Goal: Information Seeking & Learning: Learn about a topic

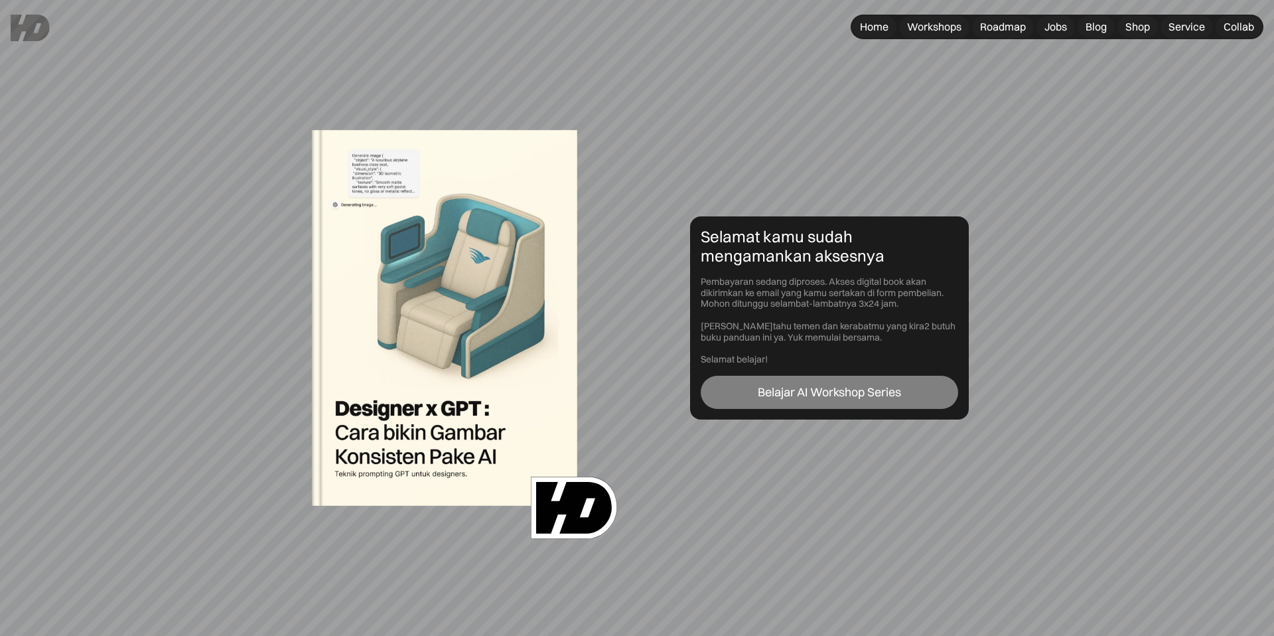
click at [774, 390] on div "Belajar AI Workshop Series" at bounding box center [829, 392] width 143 height 15
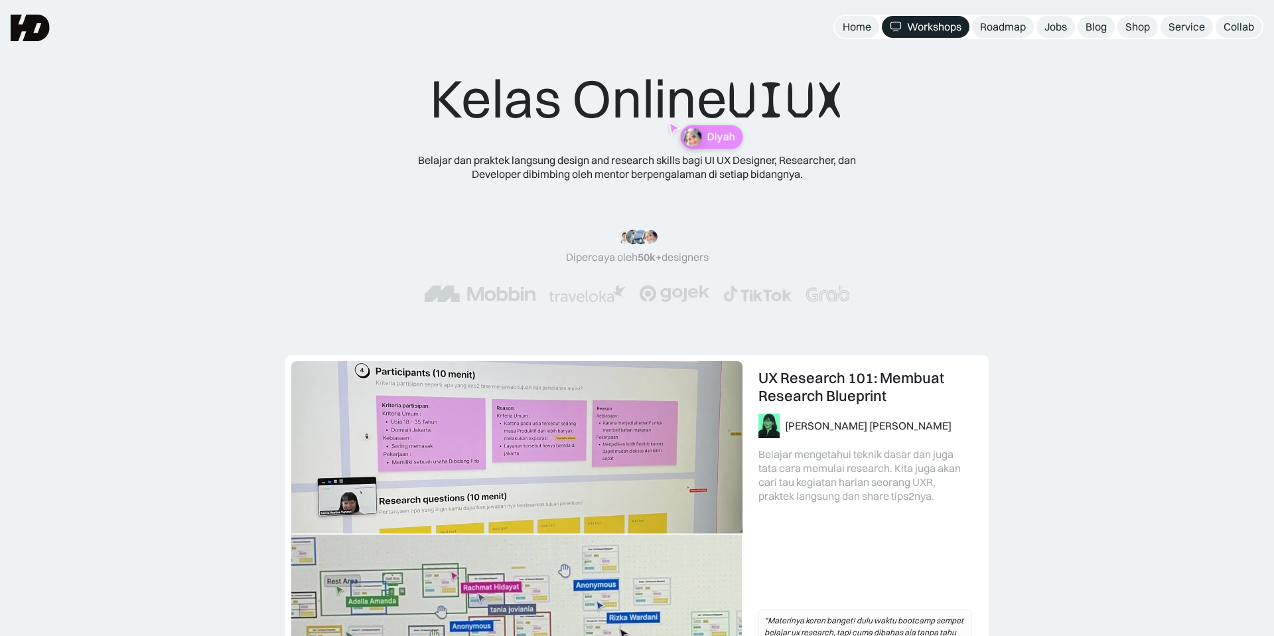
click at [27, 23] on img at bounding box center [30, 28] width 39 height 27
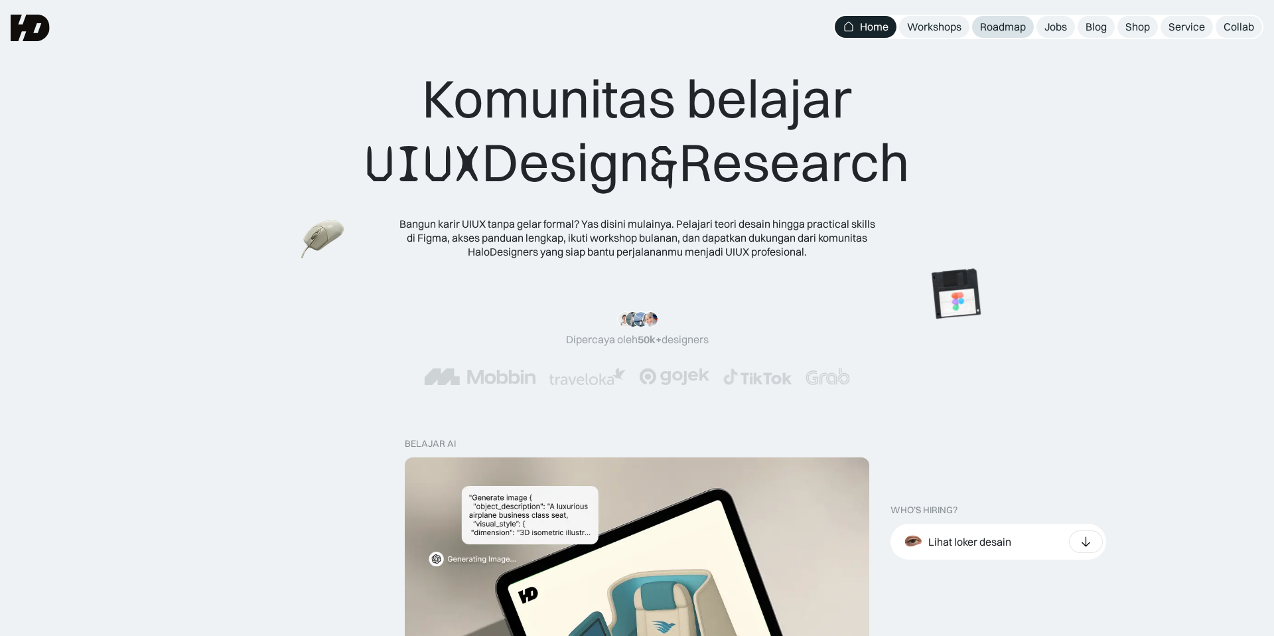
click at [1018, 27] on div "Roadmap" at bounding box center [1003, 27] width 46 height 14
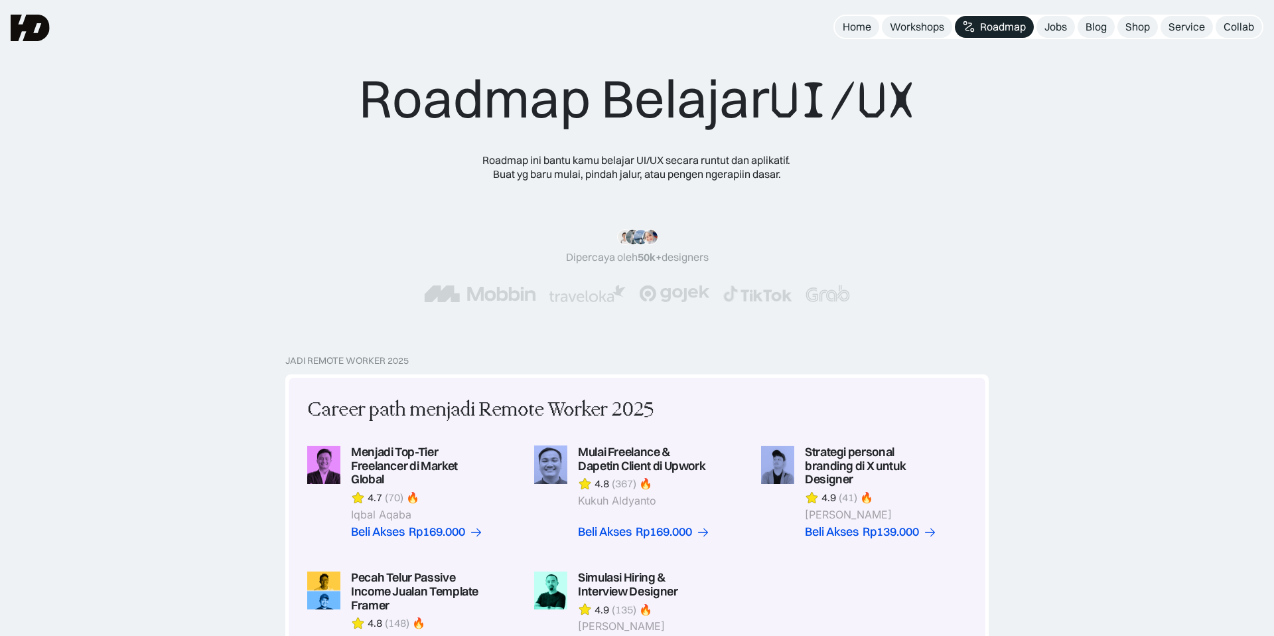
click at [1016, 4] on div "Roadmap Belajar UI/UX Roadmap ini bantu kamu belajar UI/UX secara runtut dan ap…" at bounding box center [637, 177] width 1274 height 355
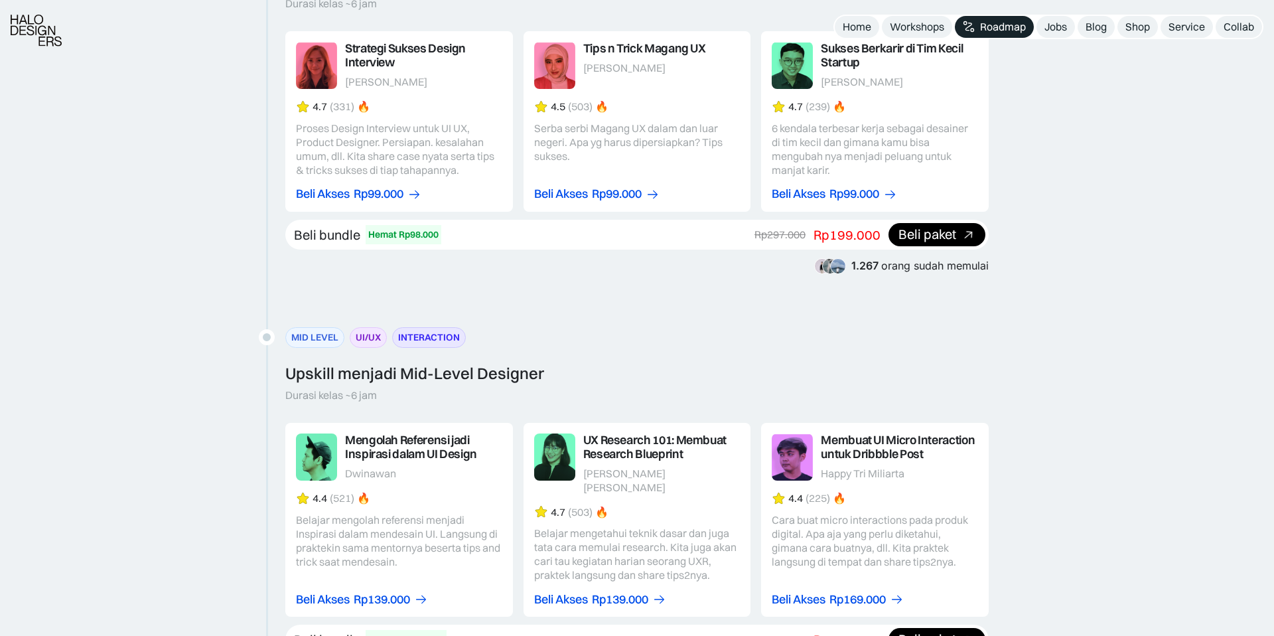
scroll to position [1600, 0]
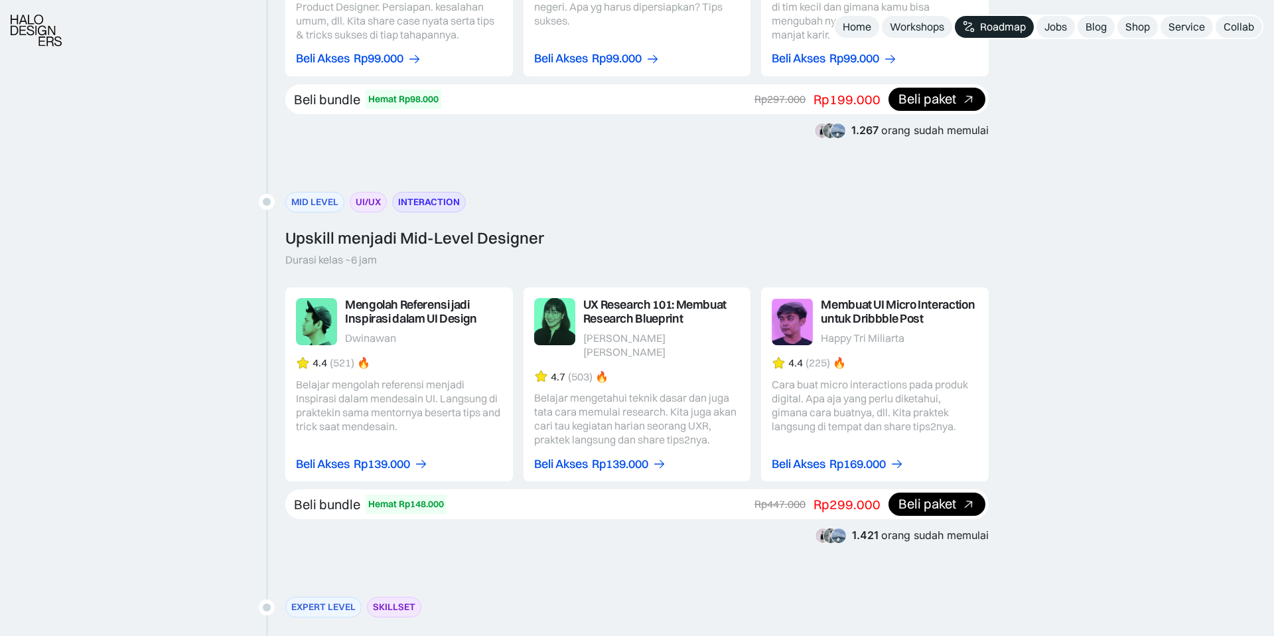
click at [430, 414] on link at bounding box center [399, 384] width 228 height 194
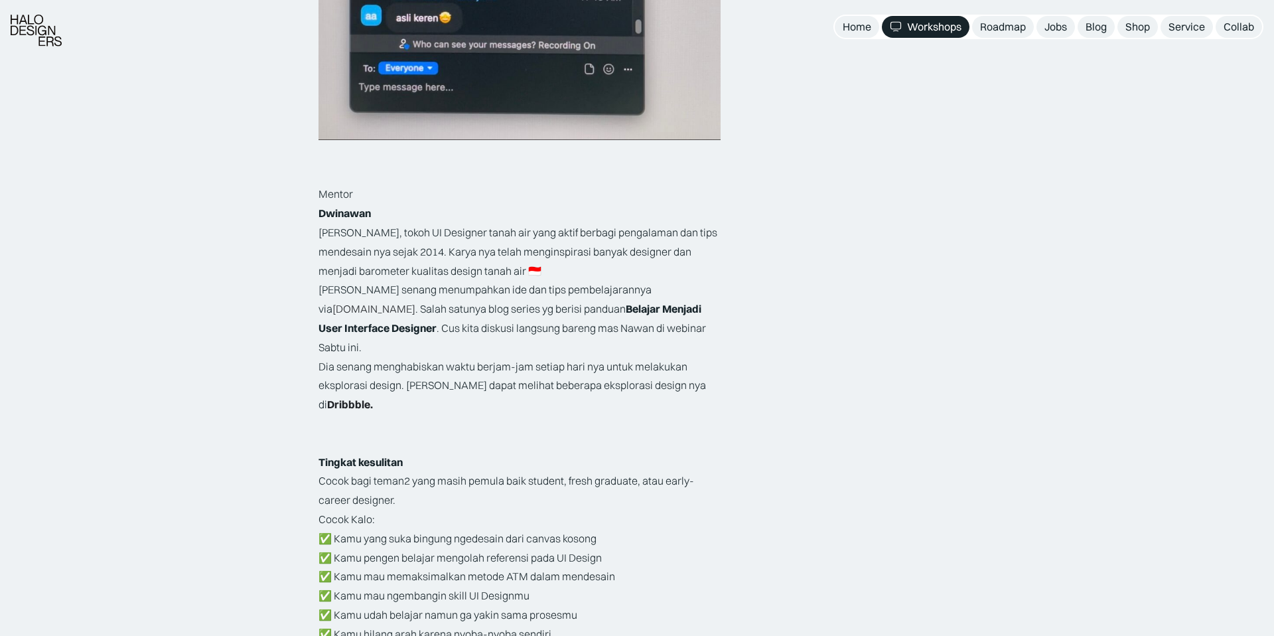
scroll to position [1877, 0]
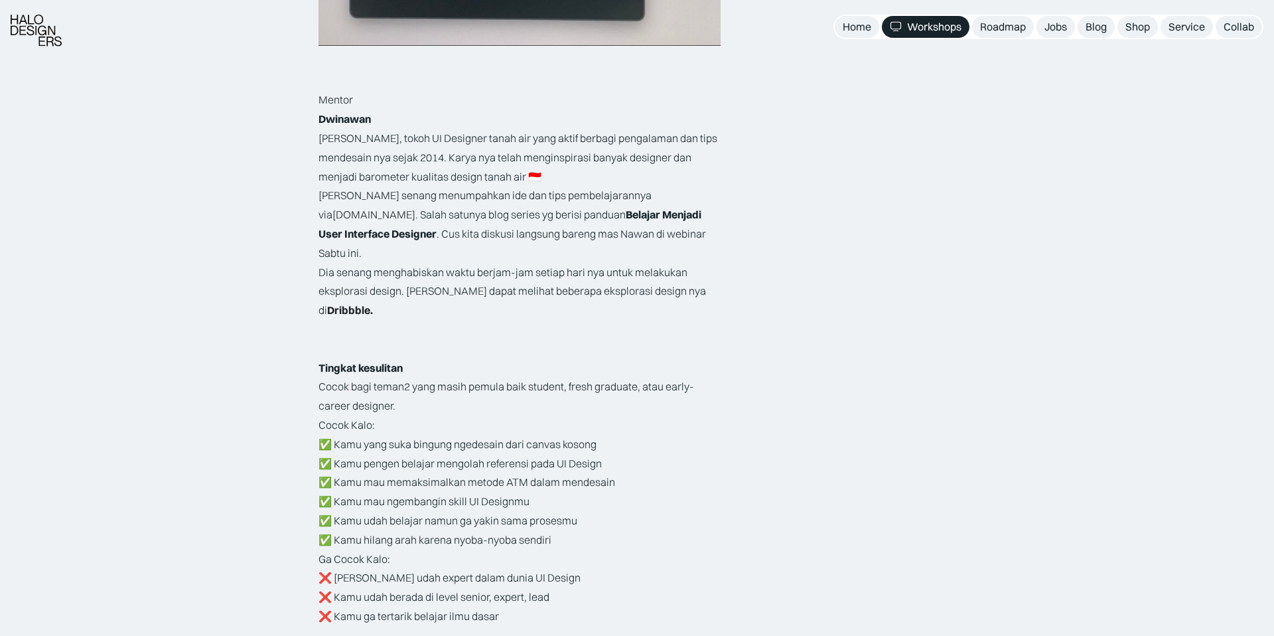
drag, startPoint x: 318, startPoint y: 215, endPoint x: 381, endPoint y: 214, distance: 63.1
click at [371, 214] on link "[DOMAIN_NAME]" at bounding box center [374, 214] width 83 height 13
